Goal: Information Seeking & Learning: Learn about a topic

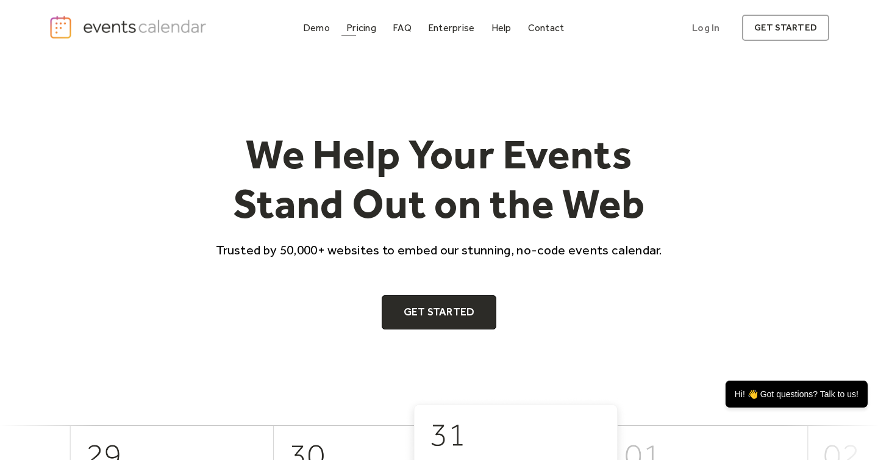
click at [366, 30] on div "Pricing" at bounding box center [361, 27] width 30 height 7
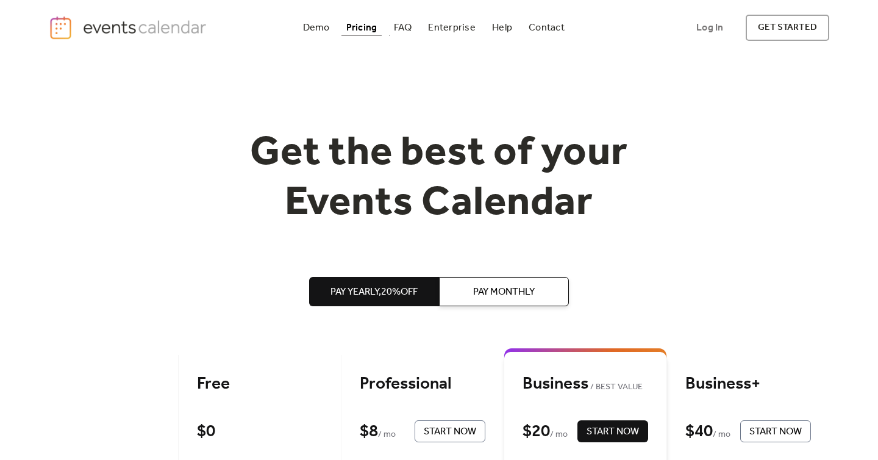
click at [343, 25] on link "Pricing" at bounding box center [361, 28] width 41 height 16
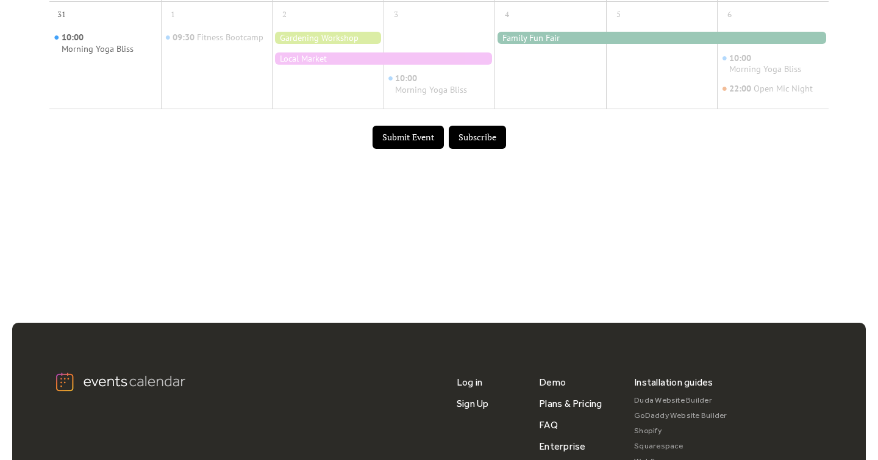
scroll to position [751, 0]
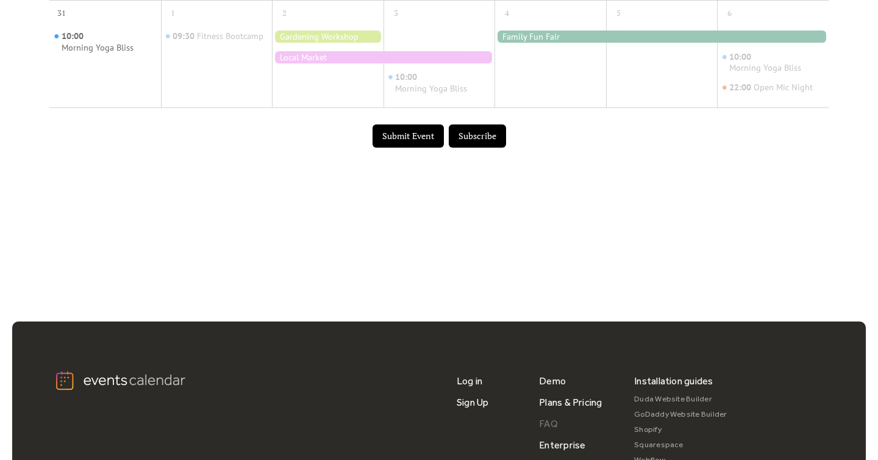
click at [548, 433] on link "FAQ" at bounding box center [548, 423] width 19 height 21
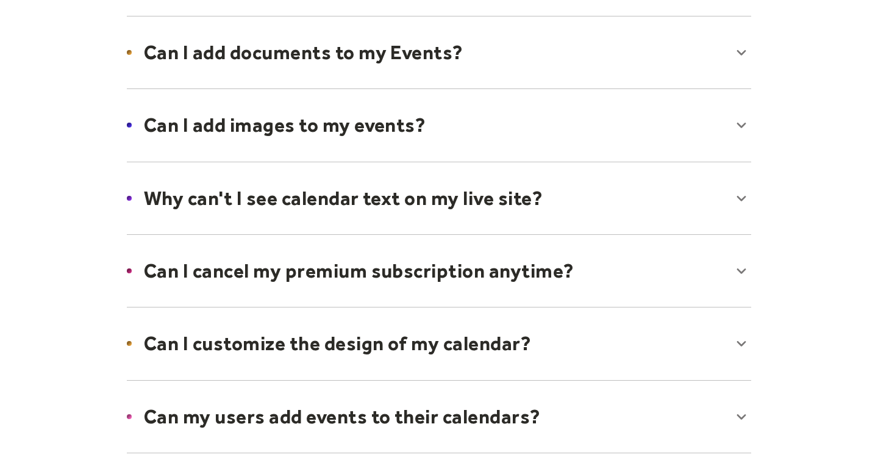
scroll to position [564, 0]
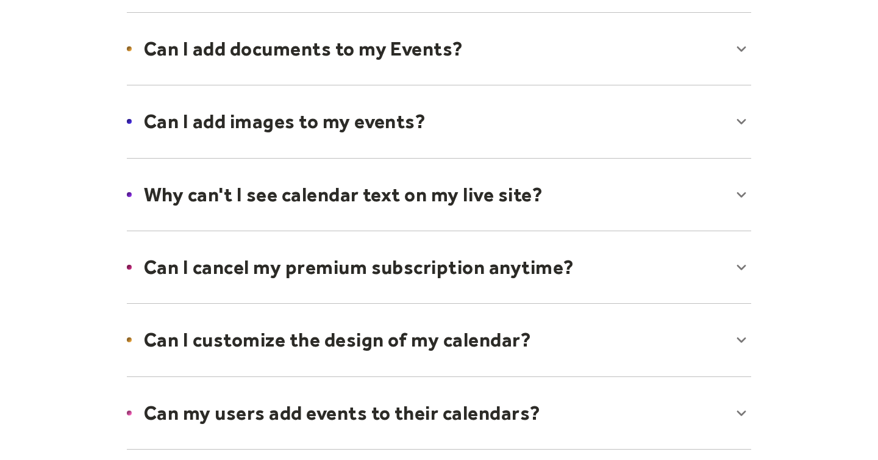
click at [377, 319] on div at bounding box center [439, 339] width 648 height 74
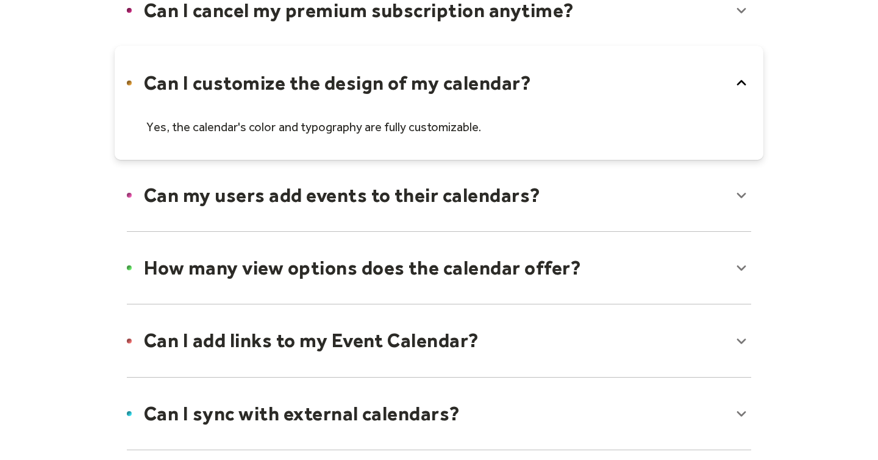
scroll to position [825, 0]
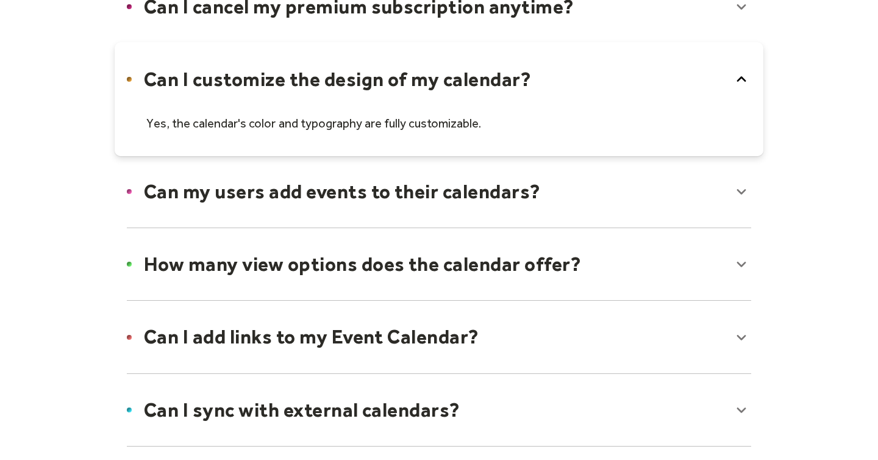
click at [455, 277] on div at bounding box center [439, 264] width 648 height 74
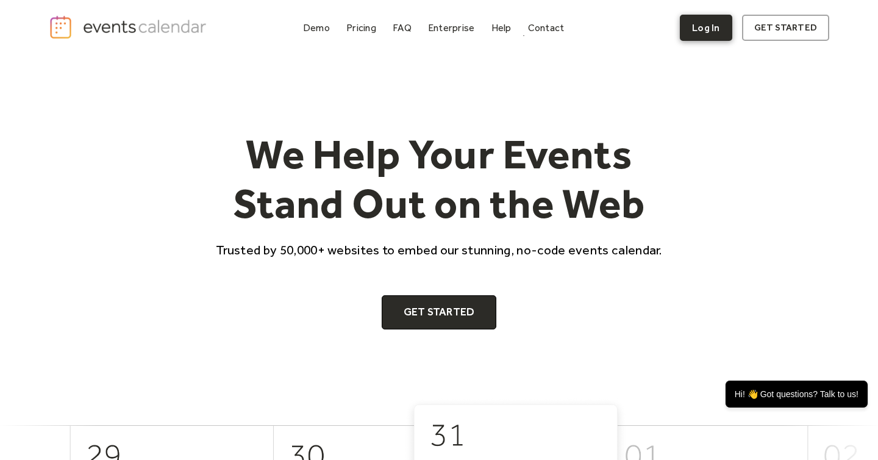
click at [730, 18] on link "Log In" at bounding box center [706, 28] width 52 height 26
